Goal: Information Seeking & Learning: Learn about a topic

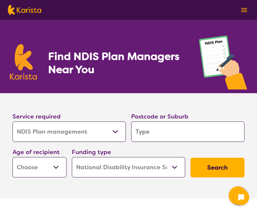
select select "NDIS Plan management"
select select "NDIS"
select select "NDIS Plan management"
select select "NDIS"
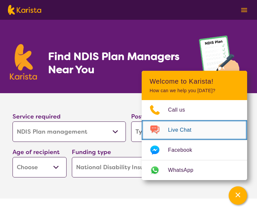
click at [142, 133] on img "Choose channel" at bounding box center [155, 130] width 26 height 11
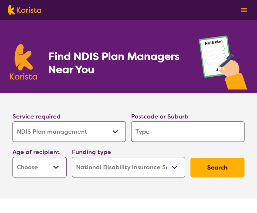
drag, startPoint x: 12, startPoint y: 15, endPoint x: 26, endPoint y: 7, distance: 16.7
click at [26, 7] on nav "About us Funding Information NDIS - National Disability Insurance Scheme HCP - …" at bounding box center [128, 10] width 257 height 20
click at [26, 7] on img at bounding box center [24, 10] width 33 height 10
select select "NDIS Plan management"
select select "NDIS"
